Goal: Obtain resource: Download file/media

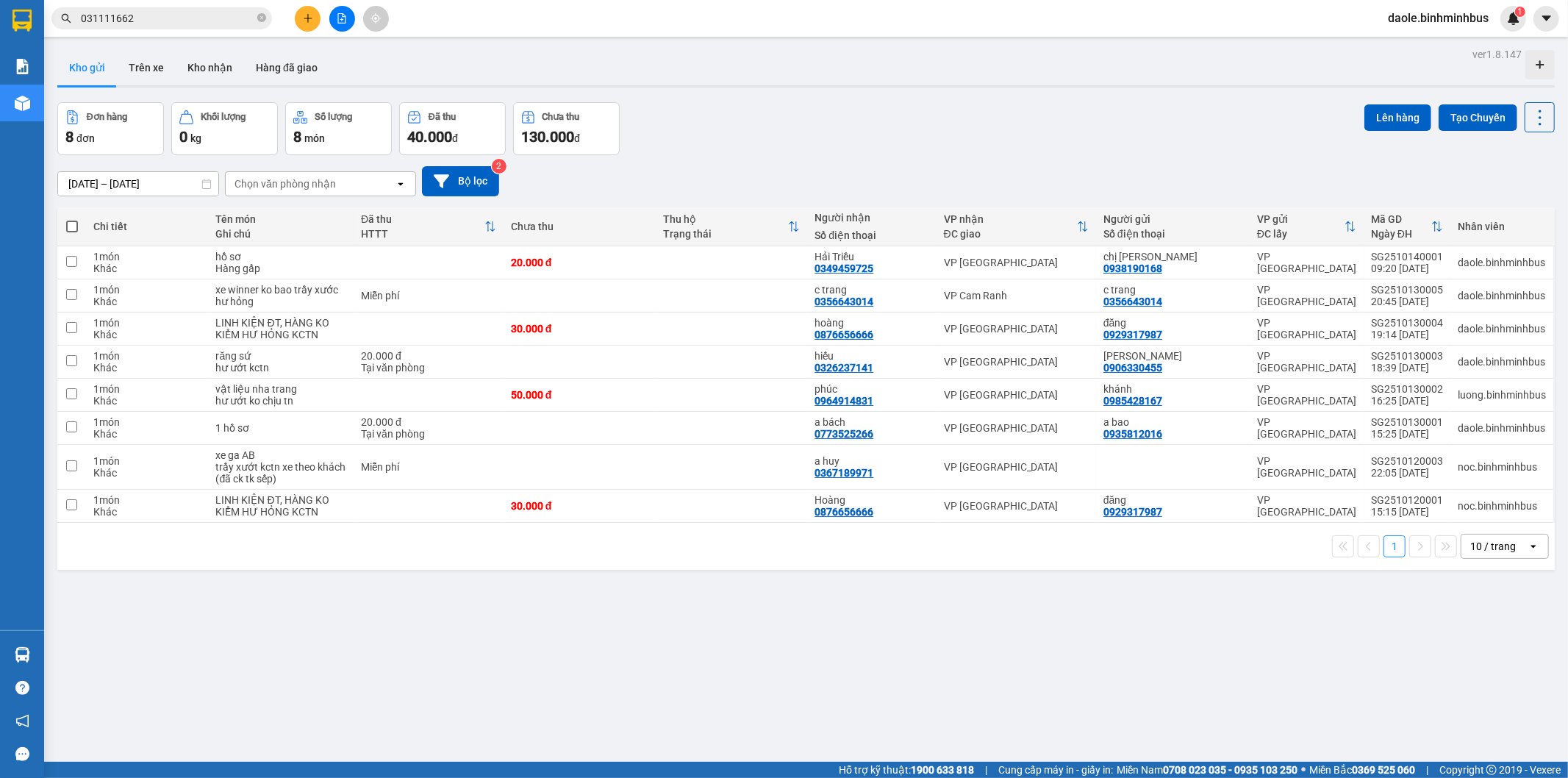
scroll to position [450, 0]
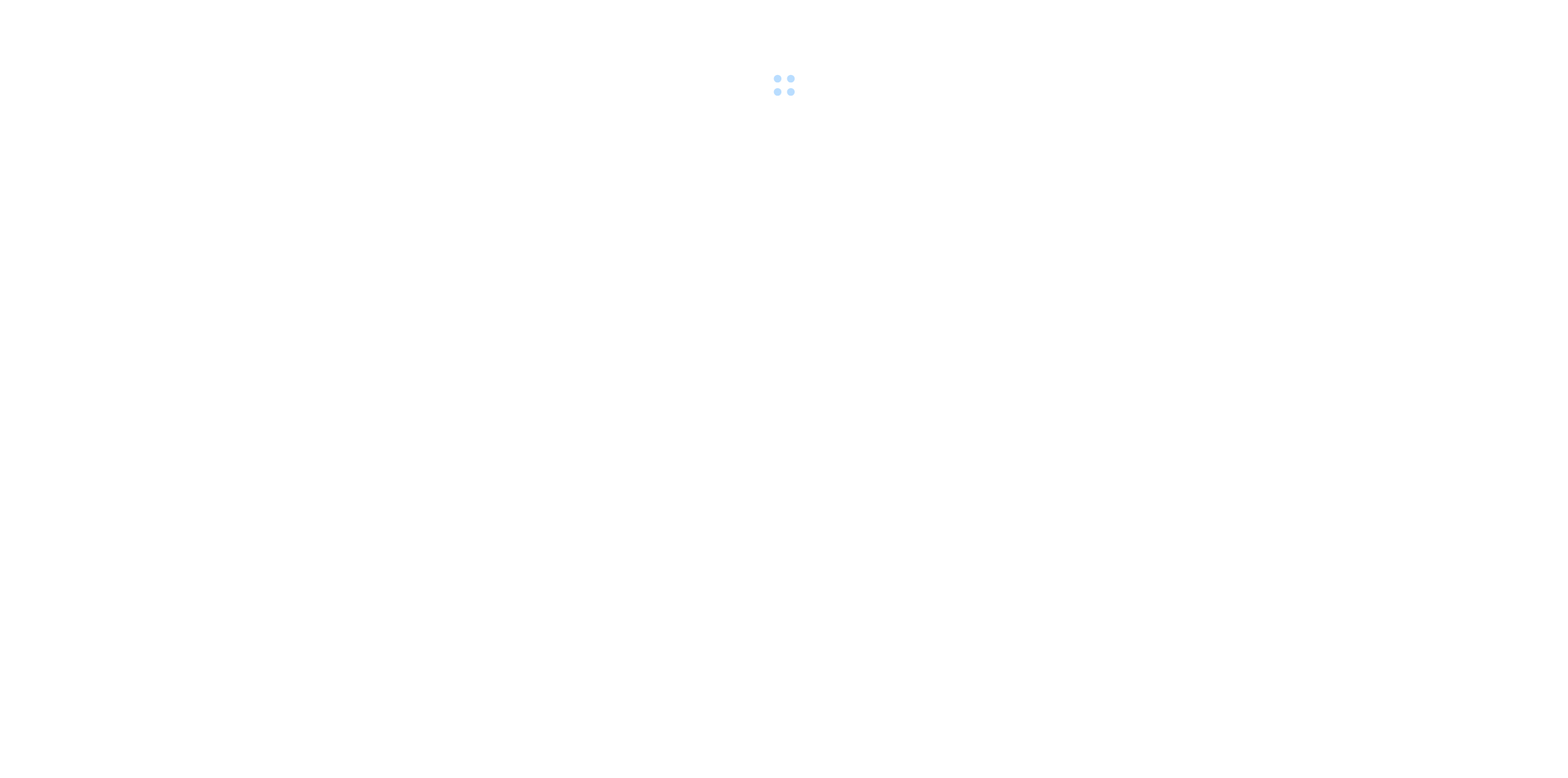
scroll to position [450, 0]
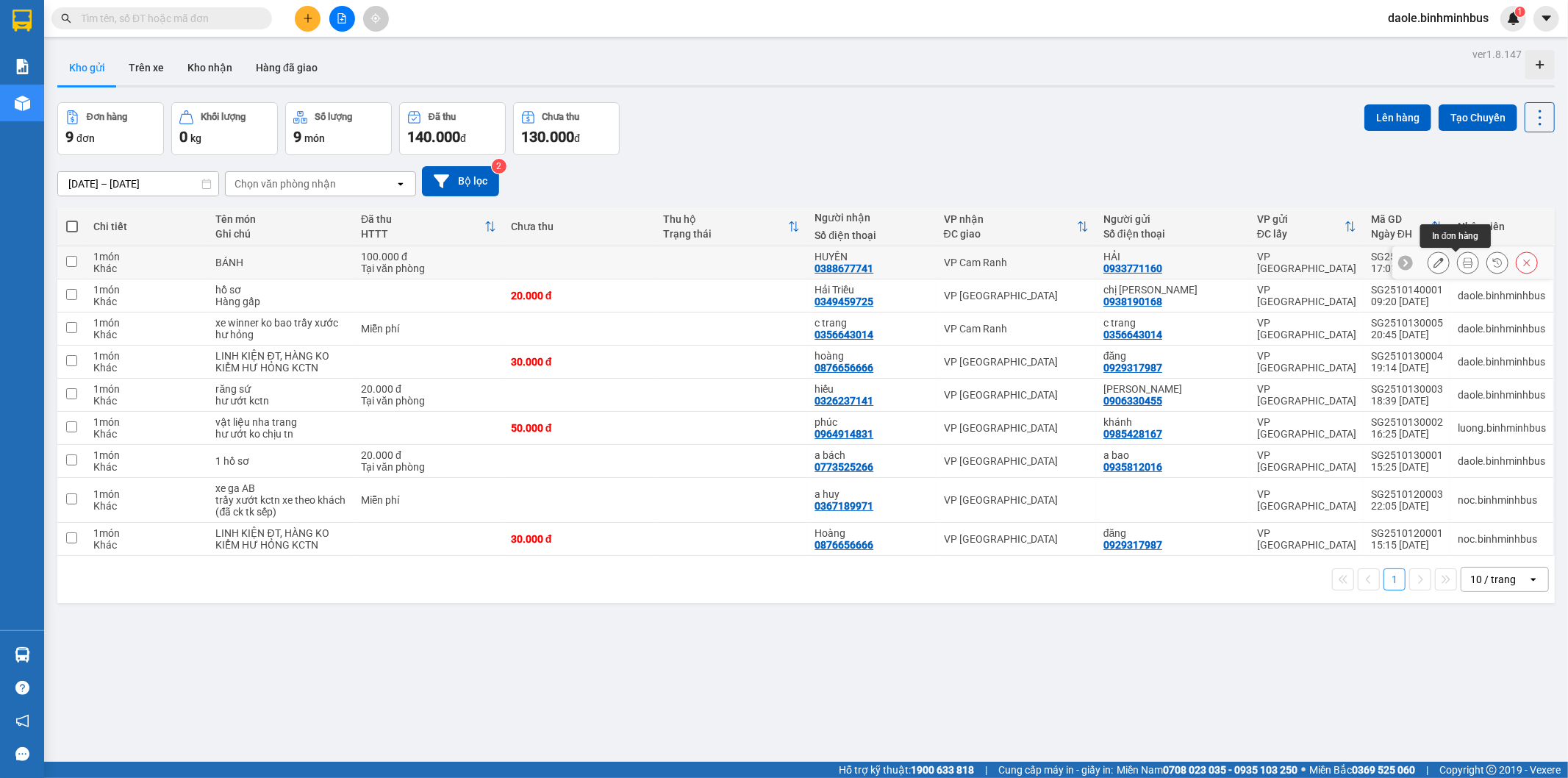
click at [1462, 260] on icon at bounding box center [1467, 262] width 10 height 10
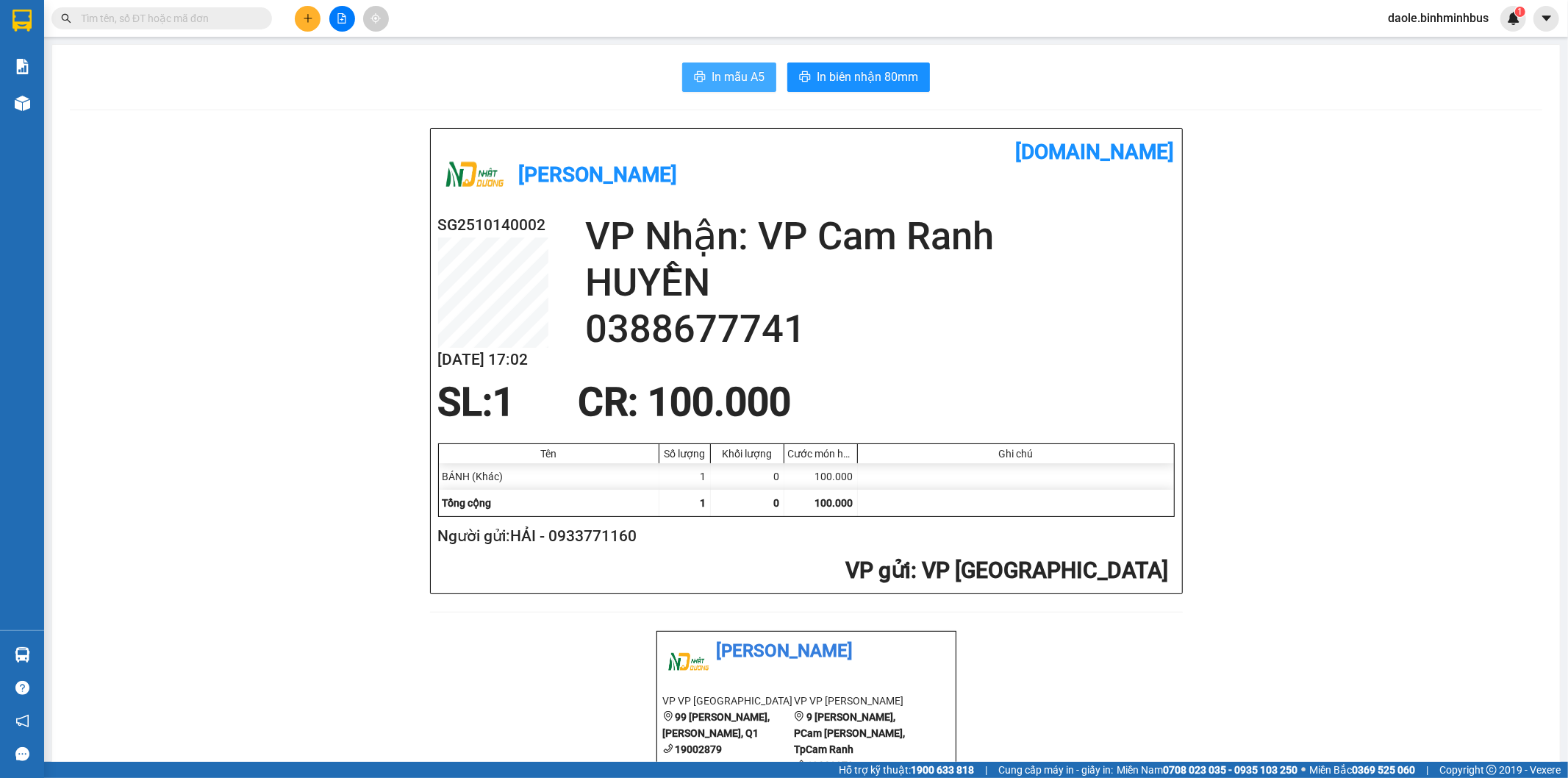
click at [751, 87] on button "In mẫu A5" at bounding box center [729, 78] width 94 height 30
